Goal: Task Accomplishment & Management: Use online tool/utility

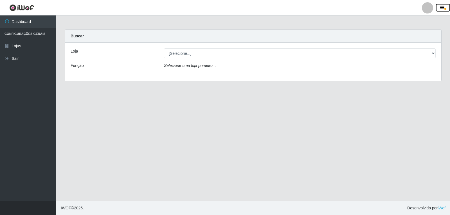
click at [442, 6] on icon "button" at bounding box center [443, 7] width 4 height 5
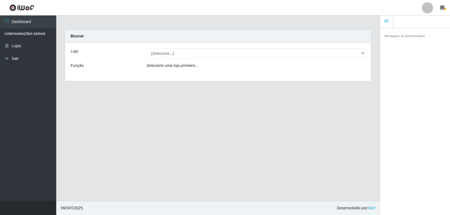
click at [428, 8] on div at bounding box center [427, 7] width 11 height 11
click at [415, 18] on button "Perfil" at bounding box center [417, 20] width 51 height 12
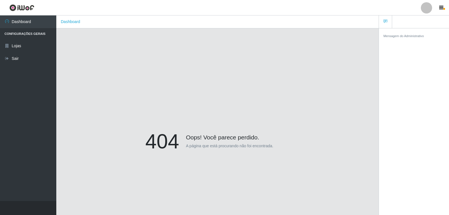
click at [428, 8] on div at bounding box center [426, 7] width 11 height 11
click at [146, 104] on div "404 Oops! Você parece perdido. A página que está procurando não foi encontrada." at bounding box center [217, 142] width 305 height 215
click at [30, 45] on link "Lojas" at bounding box center [28, 46] width 56 height 13
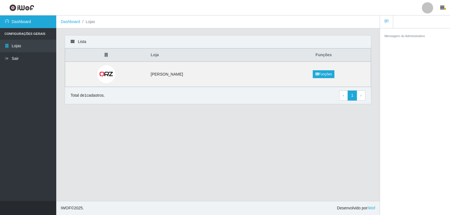
click at [37, 23] on link "Dashboard" at bounding box center [28, 21] width 56 height 13
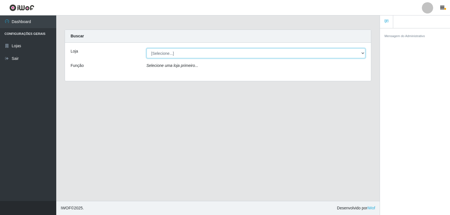
click at [205, 53] on select "[Selecione...] [PERSON_NAME]" at bounding box center [256, 53] width 219 height 10
select select "523"
click at [147, 48] on select "[Selecione...] [PERSON_NAME]" at bounding box center [256, 53] width 219 height 10
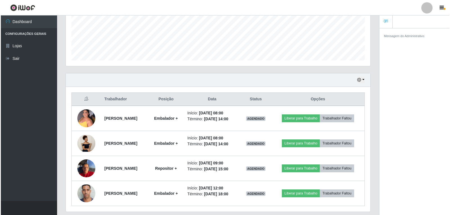
scroll to position [158, 0]
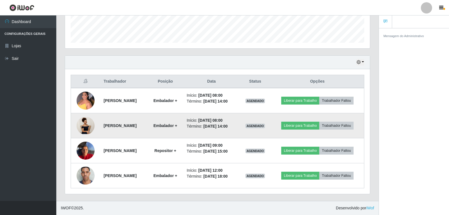
click at [85, 125] on img at bounding box center [86, 125] width 18 height 17
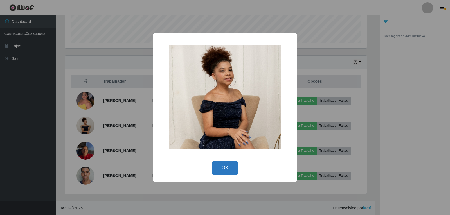
click at [223, 172] on button "OK" at bounding box center [225, 168] width 26 height 13
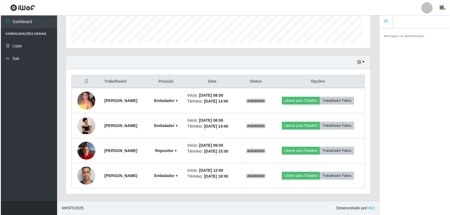
scroll to position [117, 305]
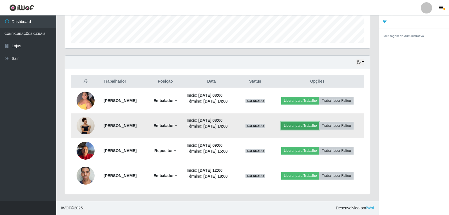
click at [305, 126] on button "Liberar para Trabalho" at bounding box center [300, 126] width 38 height 8
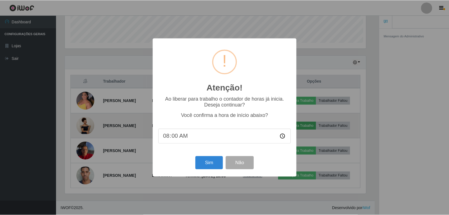
scroll to position [117, 302]
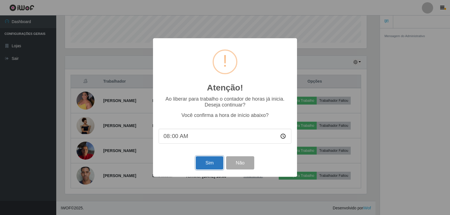
click at [212, 167] on button "Sim" at bounding box center [209, 163] width 27 height 13
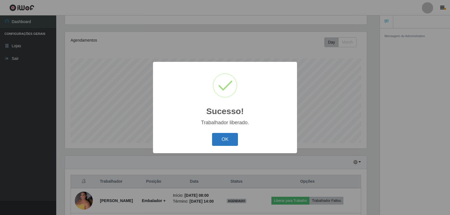
click at [224, 138] on button "OK" at bounding box center [225, 139] width 26 height 13
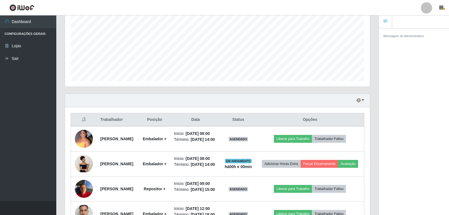
scroll to position [115, 0]
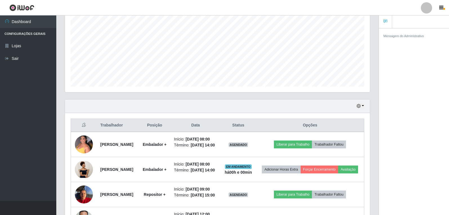
click at [385, 23] on icon at bounding box center [385, 21] width 4 height 4
click at [387, 23] on link at bounding box center [385, 21] width 13 height 13
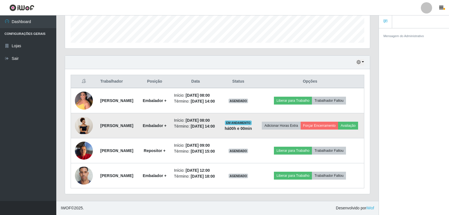
scroll to position [175, 0]
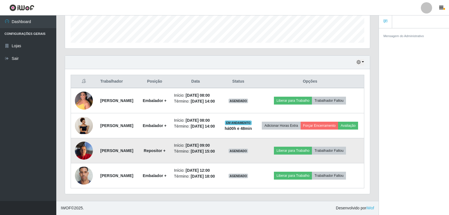
click at [82, 141] on img at bounding box center [84, 151] width 18 height 24
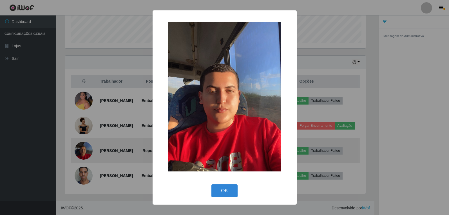
scroll to position [117, 302]
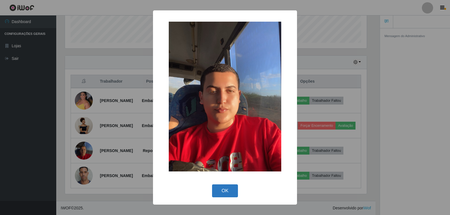
click at [226, 192] on button "OK" at bounding box center [225, 191] width 26 height 13
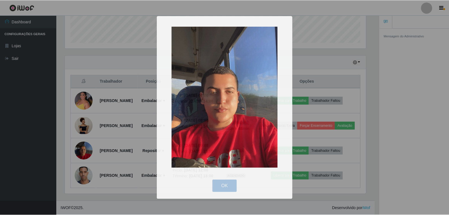
scroll to position [117, 305]
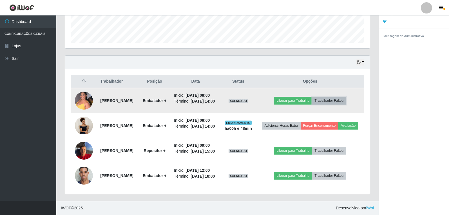
click at [341, 97] on button "Trabalhador Faltou" at bounding box center [329, 101] width 34 height 8
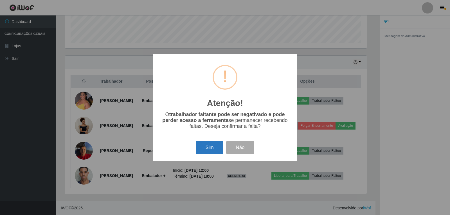
click at [208, 153] on button "Sim" at bounding box center [209, 147] width 27 height 13
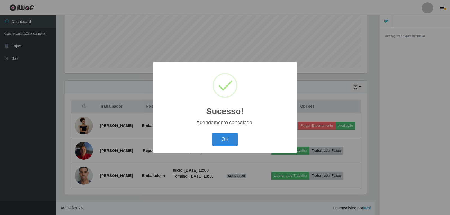
scroll to position [164, 0]
click at [230, 140] on button "OK" at bounding box center [225, 139] width 26 height 13
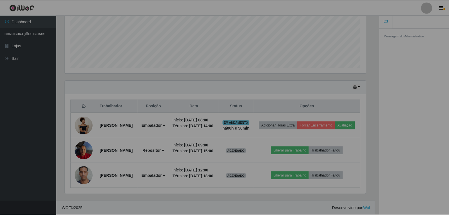
scroll to position [117, 305]
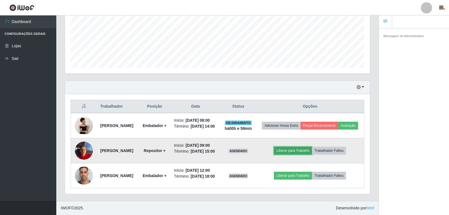
click at [302, 147] on button "Liberar para Trabalho" at bounding box center [293, 151] width 38 height 8
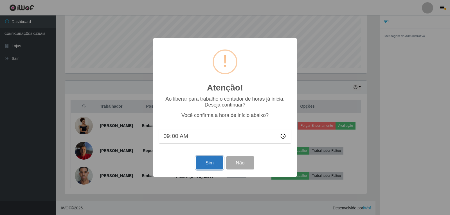
click at [207, 165] on button "Sim" at bounding box center [209, 163] width 27 height 13
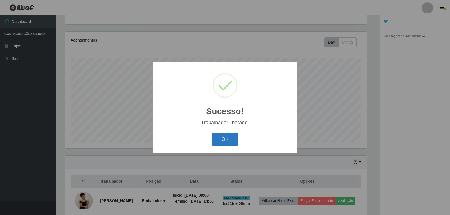
click at [231, 143] on button "OK" at bounding box center [225, 139] width 26 height 13
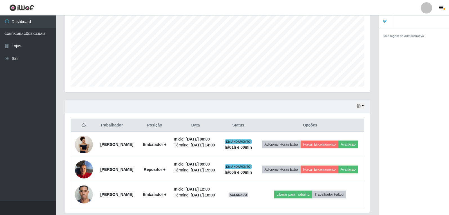
scroll to position [143, 0]
